Goal: Task Accomplishment & Management: Manage account settings

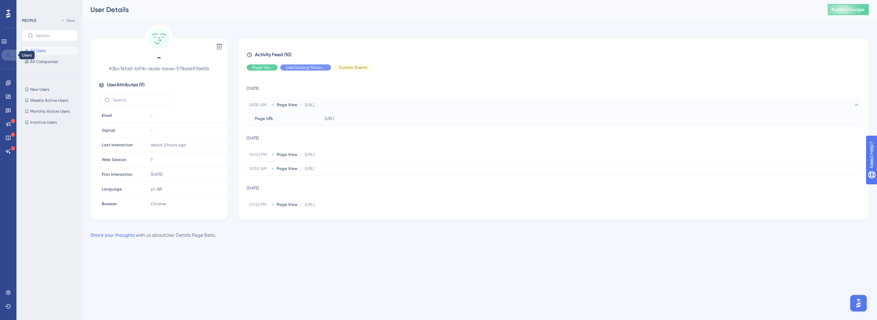
click at [5, 55] on link at bounding box center [9, 55] width 16 height 11
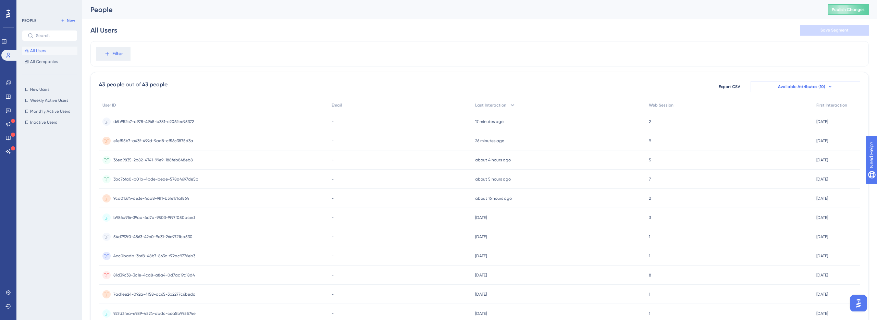
click at [793, 88] on span "Available Attributes (10)" at bounding box center [801, 86] width 47 height 5
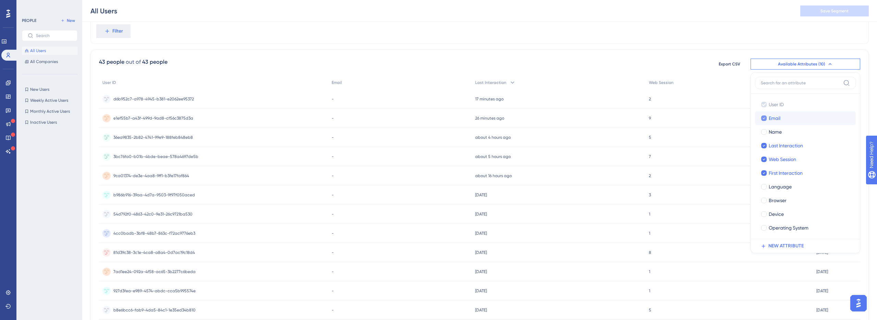
click at [766, 118] on div at bounding box center [763, 117] width 5 height 5
checkbox input "false"
click at [766, 140] on label "Last Interaction Last Interaction" at bounding box center [805, 146] width 101 height 14
click at [764, 146] on input "Last Interaction" at bounding box center [764, 146] width 0 height 0
checkbox input "true"
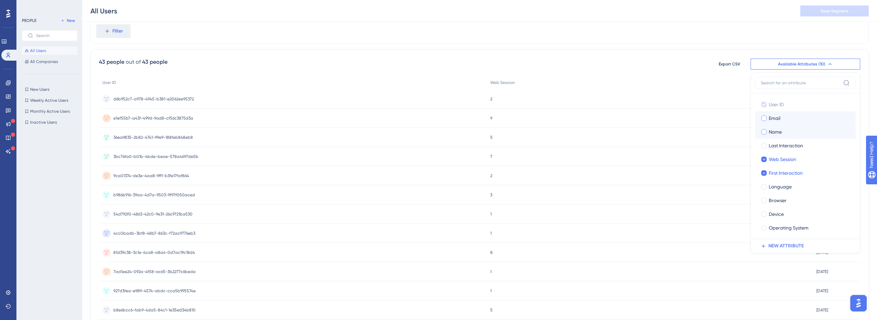
click at [766, 134] on div at bounding box center [763, 131] width 5 height 5
checkbox input "true"
checkbox input "false"
click at [810, 40] on div "Filter" at bounding box center [479, 31] width 778 height 25
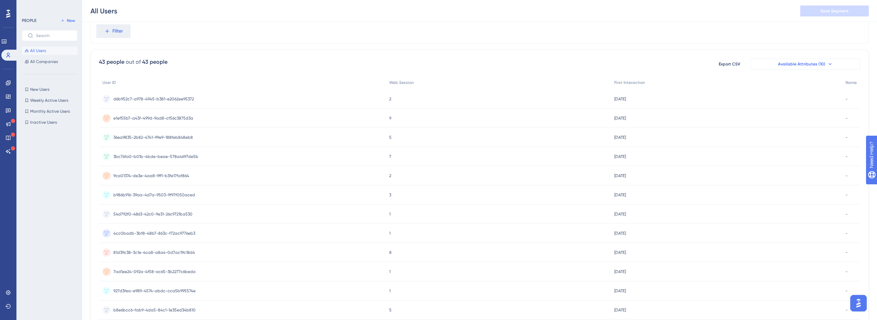
click at [809, 60] on button "Available Attributes (10)" at bounding box center [806, 64] width 110 height 11
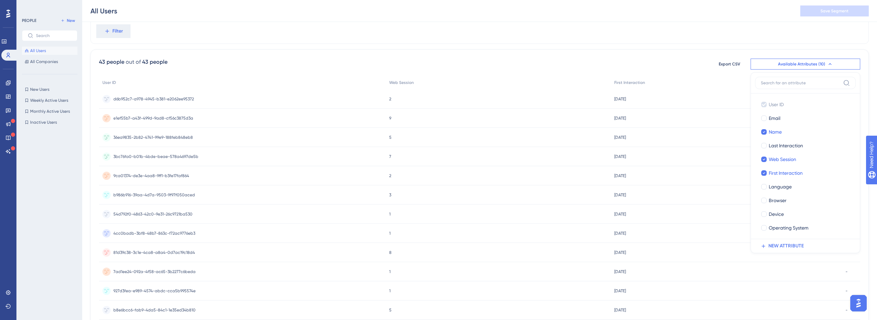
scroll to position [28, 0]
click at [766, 128] on div at bounding box center [764, 129] width 7 height 7
checkbox input "false"
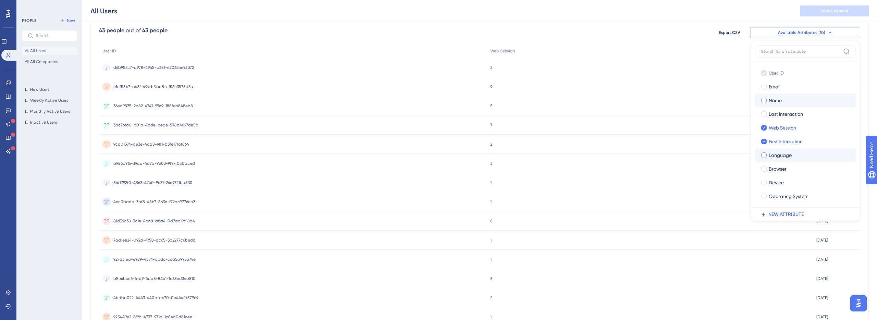
scroll to position [57, 0]
click at [764, 212] on icon at bounding box center [764, 214] width 6 height 6
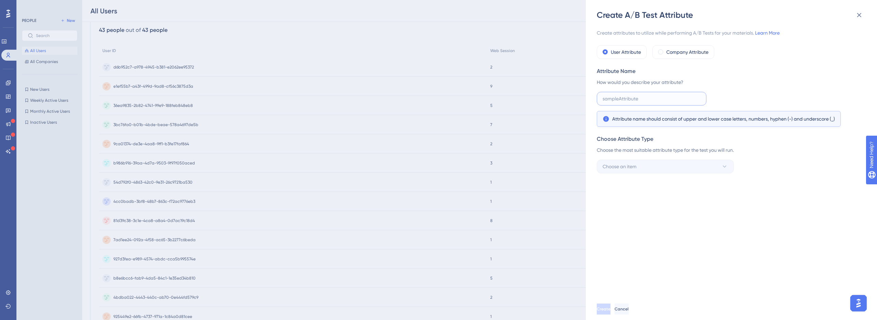
click at [676, 98] on input "text" at bounding box center [652, 99] width 98 height 8
click at [862, 18] on icon at bounding box center [859, 15] width 8 height 8
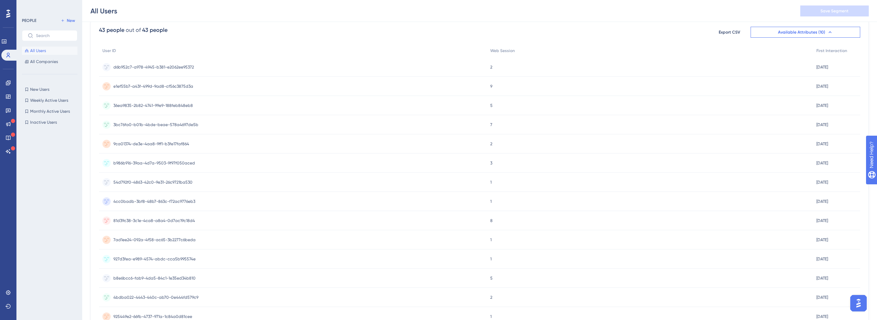
click at [738, 66] on div "2 2" at bounding box center [650, 67] width 326 height 19
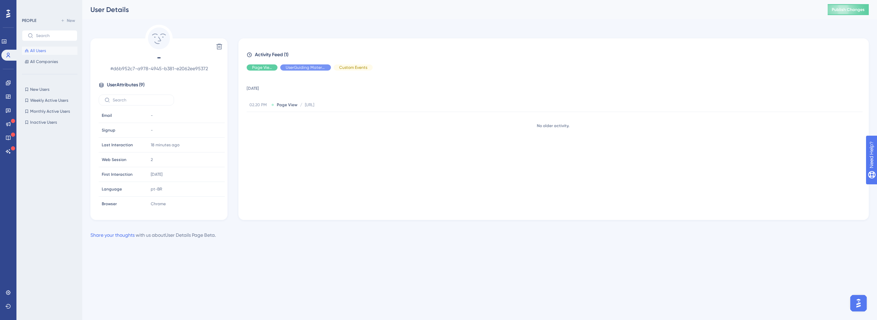
click at [61, 50] on button "All Users" at bounding box center [50, 51] width 56 height 8
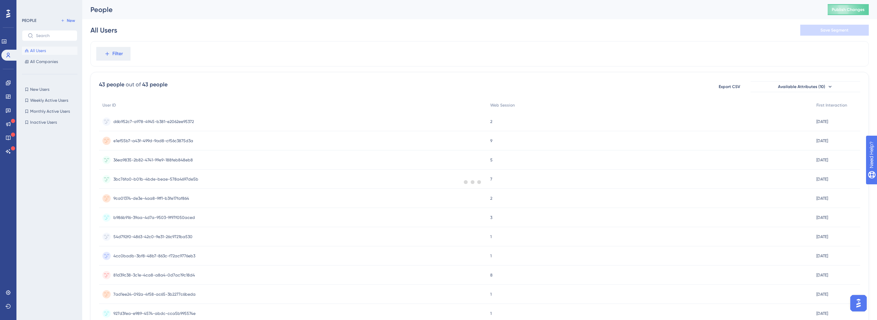
click at [813, 91] on div at bounding box center [473, 182] width 809 height 271
click at [829, 90] on button "Available Attributes (10)" at bounding box center [806, 86] width 110 height 11
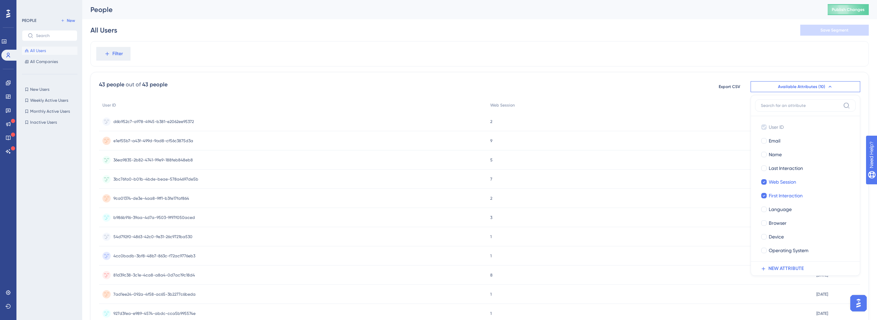
scroll to position [25, 0]
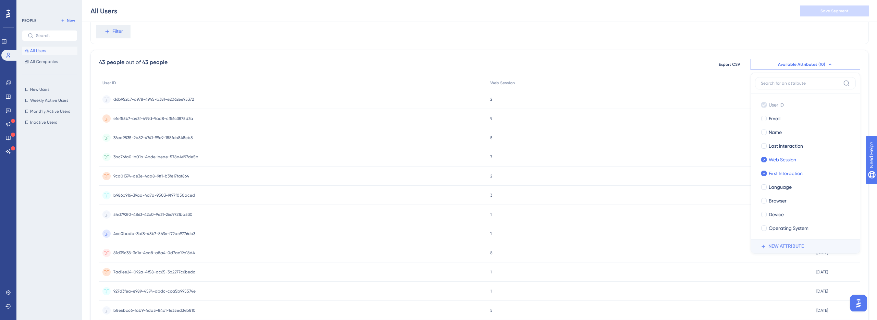
click at [790, 245] on span "NEW ATTRIBUTE" at bounding box center [786, 246] width 35 height 8
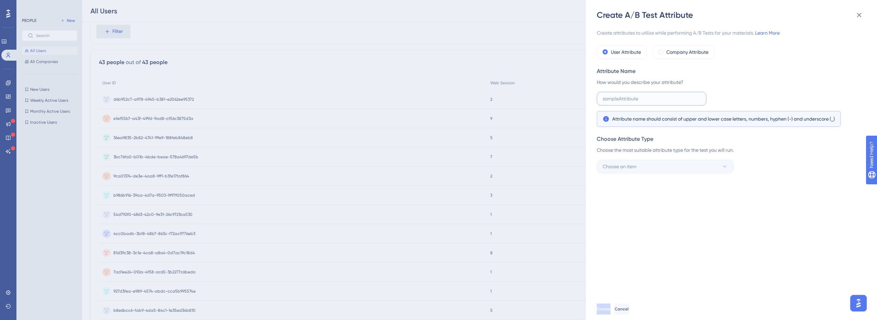
click at [656, 95] on input "text" at bounding box center [652, 99] width 98 height 8
type input "p"
type input "Page_view"
click at [653, 171] on button "Choose an item" at bounding box center [665, 167] width 137 height 14
click at [809, 188] on div "Create attributes to utilize while performing A/B Tests for your materials. Lea…" at bounding box center [735, 160] width 276 height 278
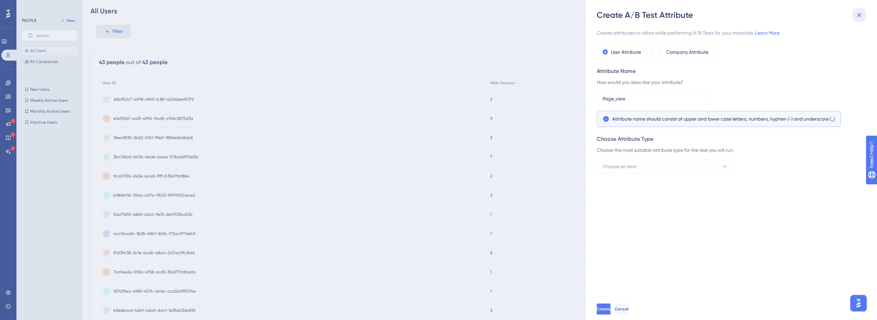
click at [858, 12] on icon at bounding box center [859, 15] width 8 height 8
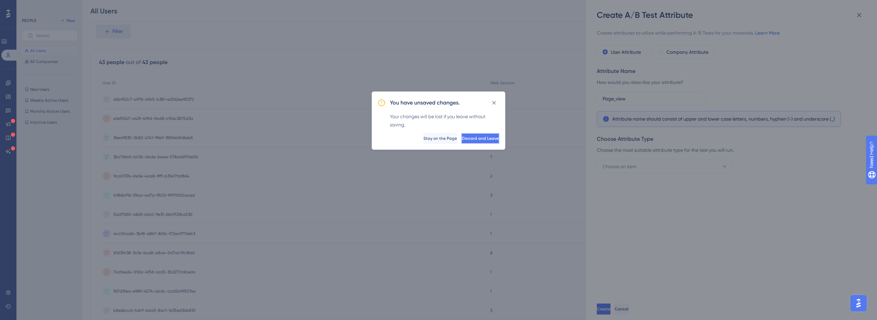
click at [477, 142] on button "Discard and Leave" at bounding box center [480, 138] width 38 height 11
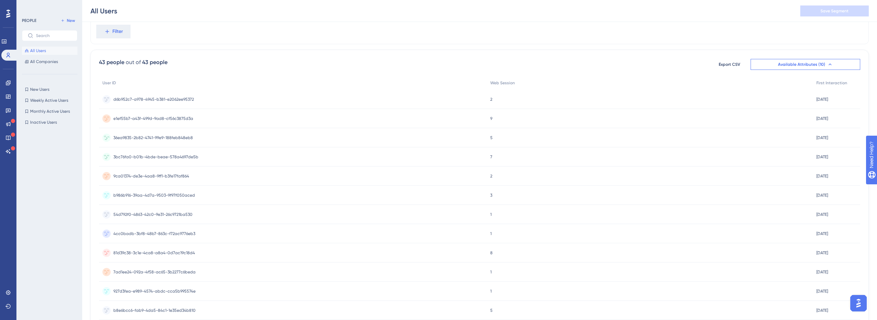
scroll to position [0, 0]
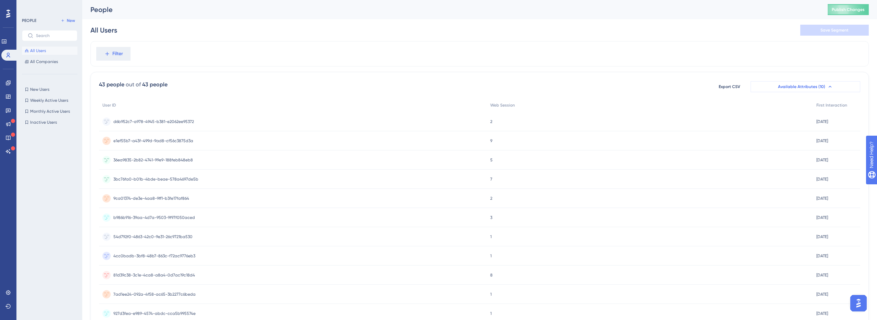
click at [820, 83] on button "Available Attributes (10)" at bounding box center [806, 86] width 110 height 11
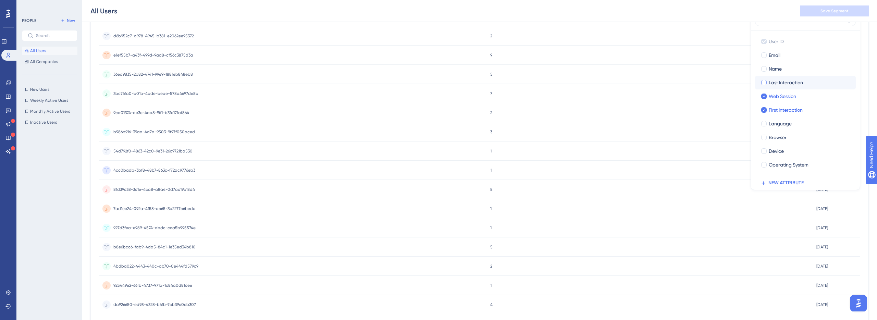
scroll to position [137, 0]
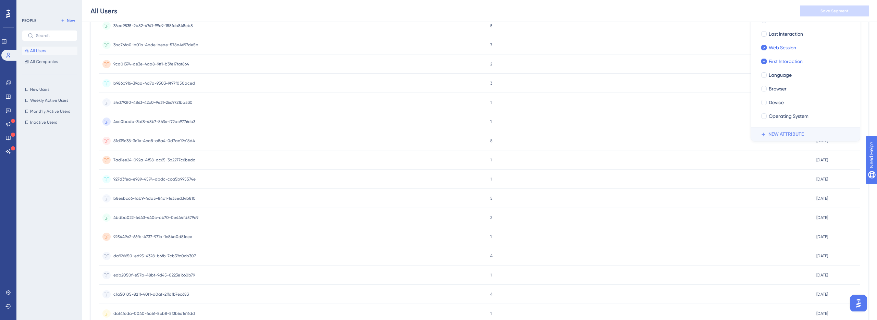
click at [789, 135] on span "NEW ATTRIBUTE" at bounding box center [786, 134] width 35 height 8
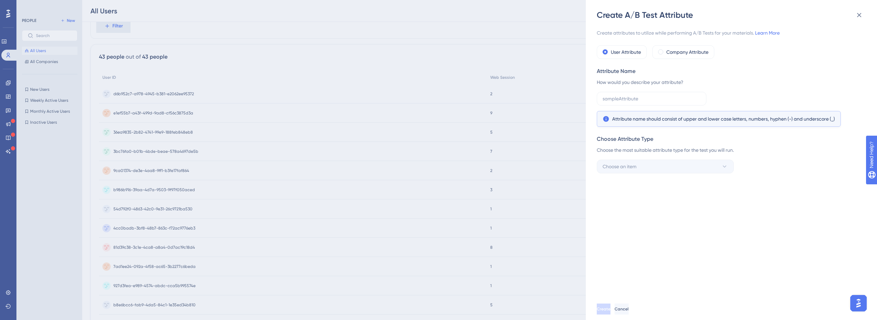
scroll to position [0, 0]
